Goal: Information Seeking & Learning: Learn about a topic

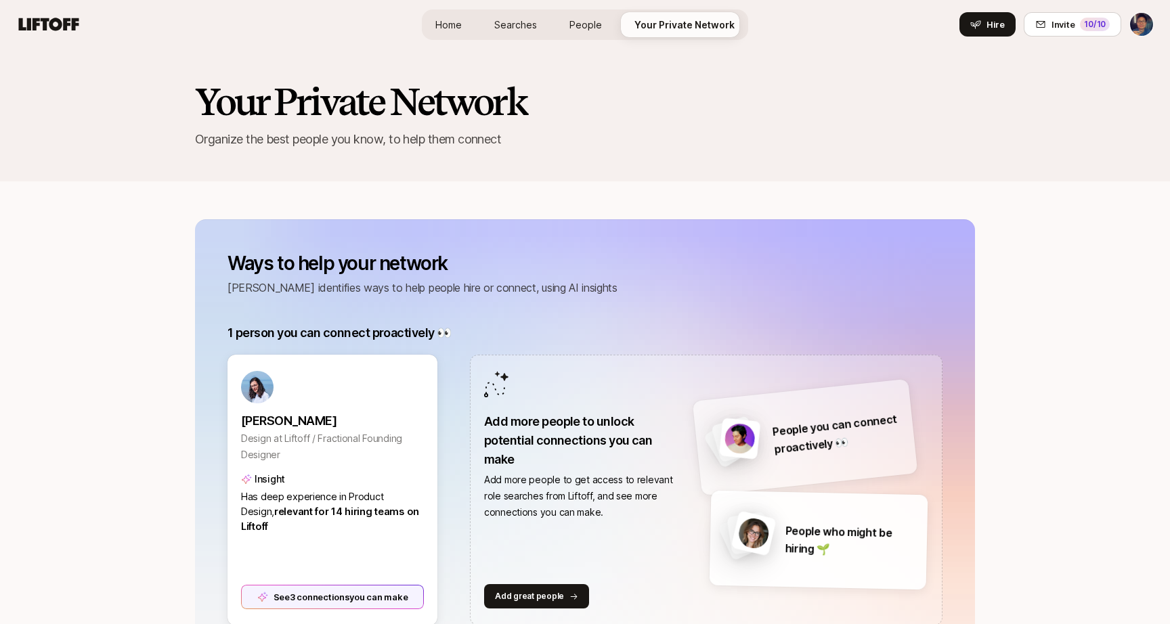
click at [527, 19] on span "Searches" at bounding box center [515, 25] width 43 height 14
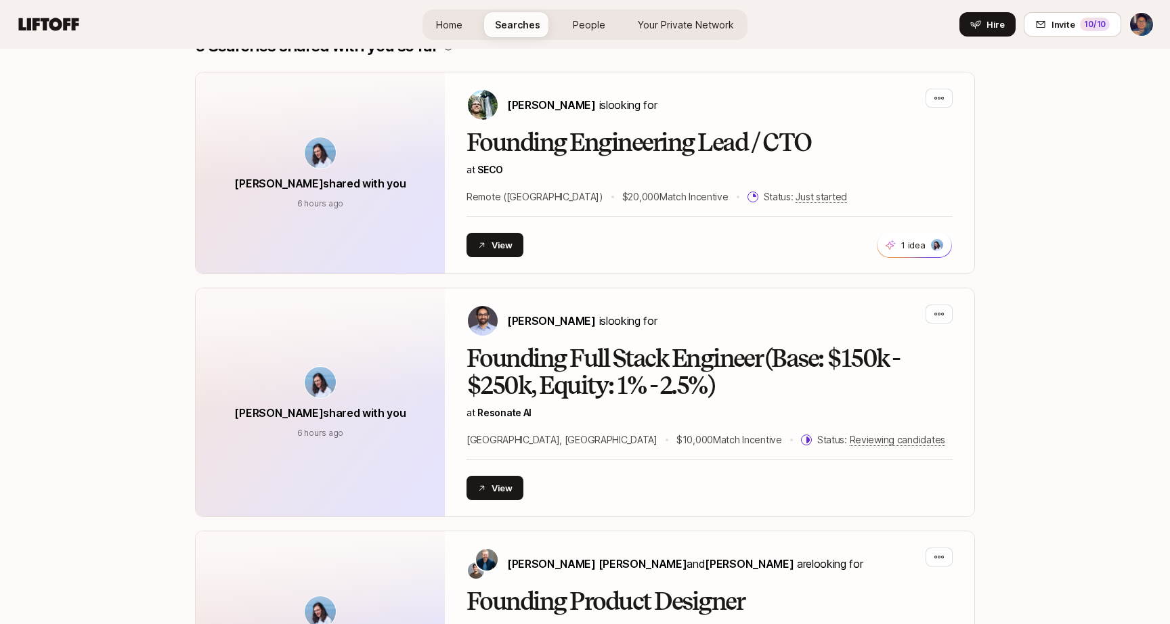
scroll to position [279, 0]
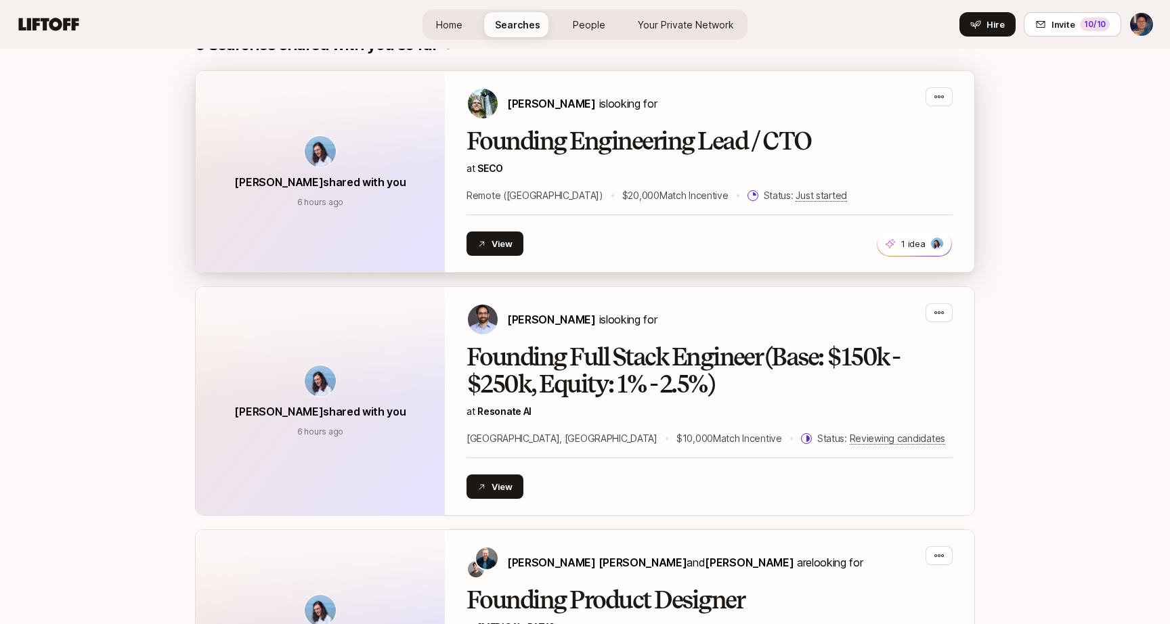
click at [586, 139] on h2 "Founding Engineering Lead / CTO" at bounding box center [709, 141] width 486 height 27
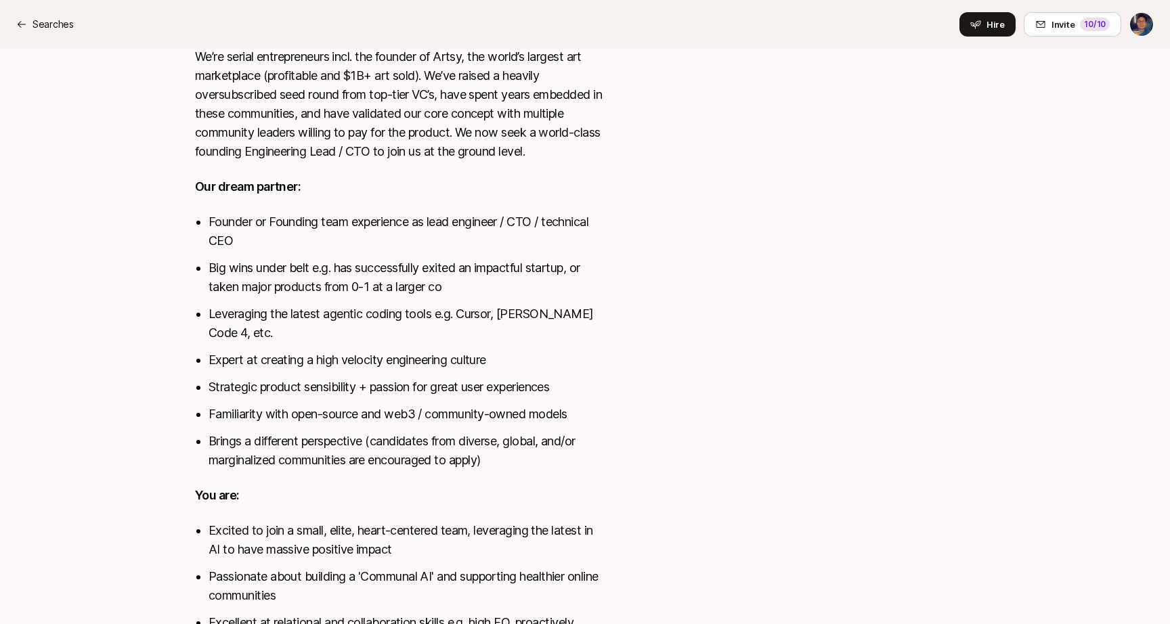
scroll to position [557, 0]
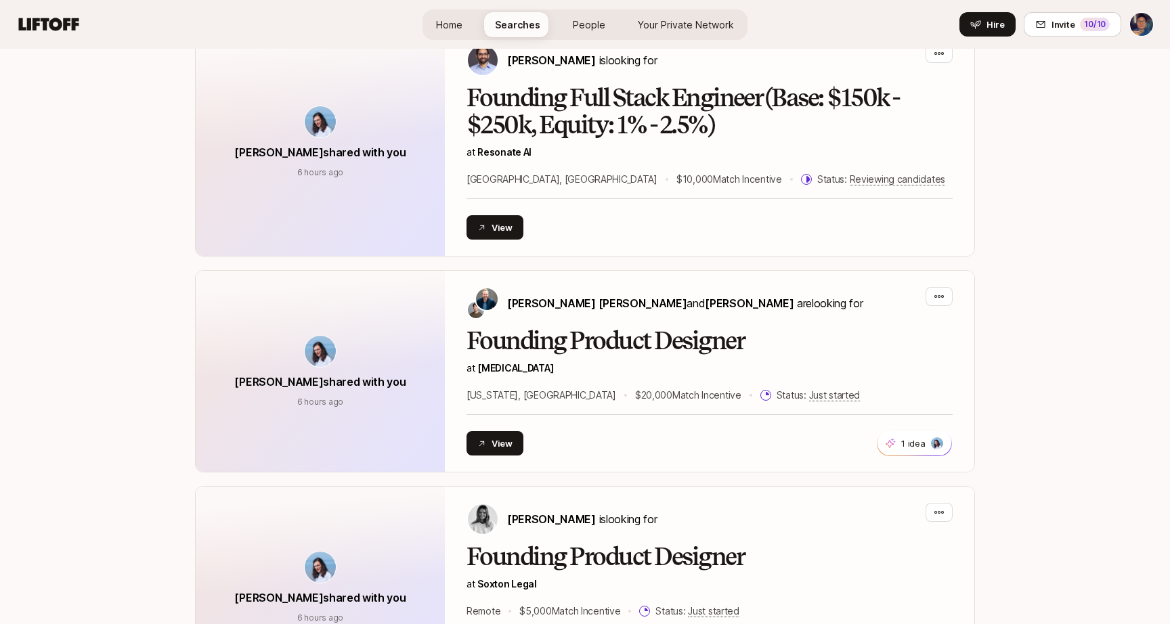
scroll to position [531, 0]
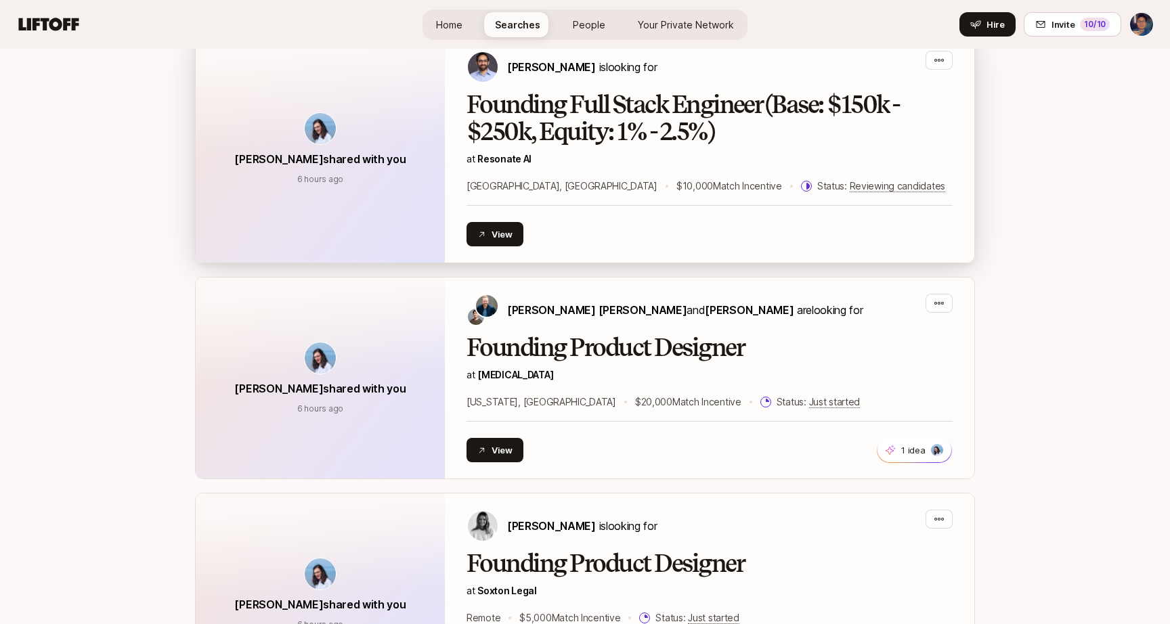
click at [619, 104] on h2 "Founding Full Stack Engineer (Base: $150k - $250k, Equity: 1% - 2.5%)" at bounding box center [709, 118] width 486 height 54
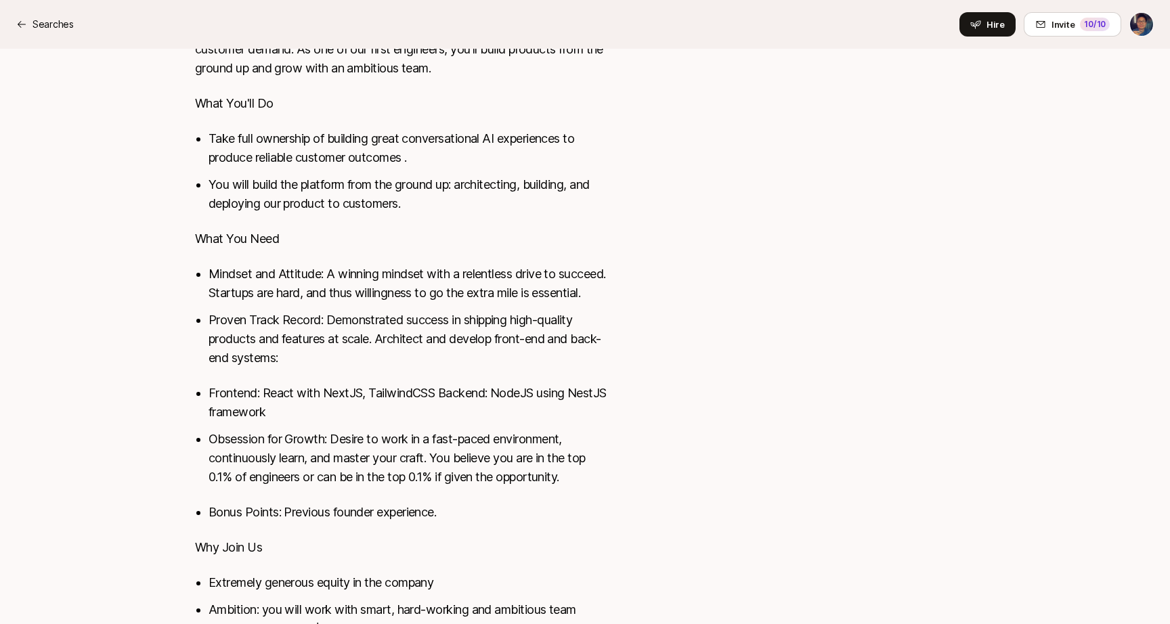
scroll to position [719, 0]
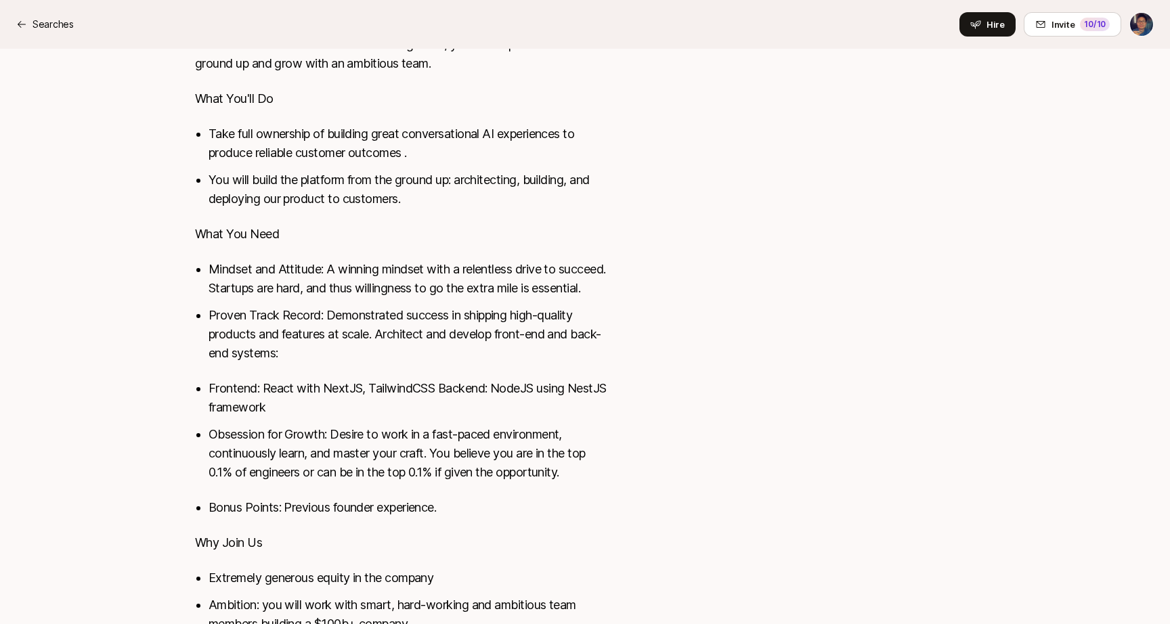
click at [1062, 116] on div "[PERSON_NAME] shared with you via 2 other people [PERSON_NAME] is looking for F…" at bounding box center [585, 201] width 1170 height 1742
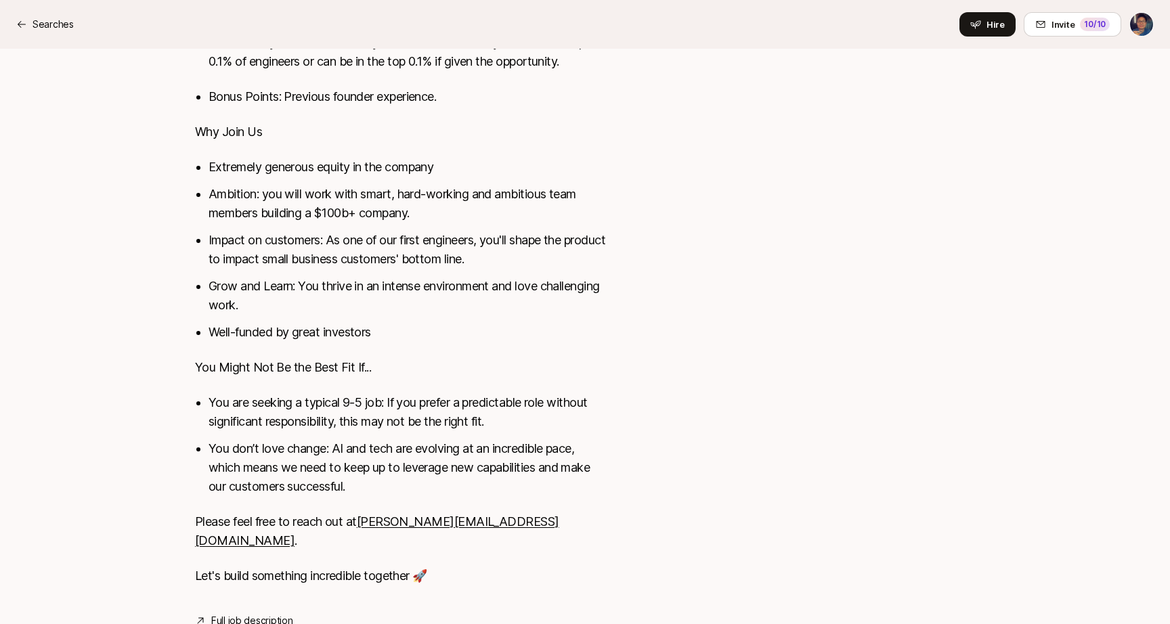
scroll to position [1126, 0]
